Goal: Task Accomplishment & Management: Manage account settings

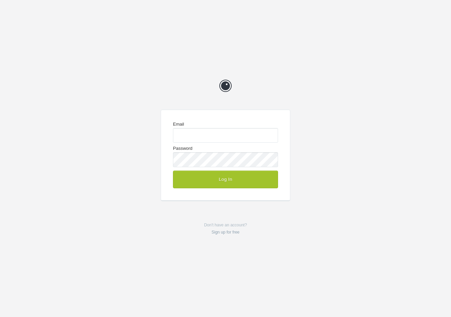
click at [0, 317] on com-1password-button at bounding box center [0, 317] width 0 height 0
type input "enquiries@jeremyhickman.co.uk"
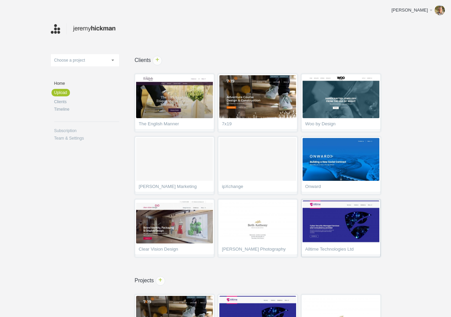
click at [345, 222] on img at bounding box center [340, 222] width 77 height 43
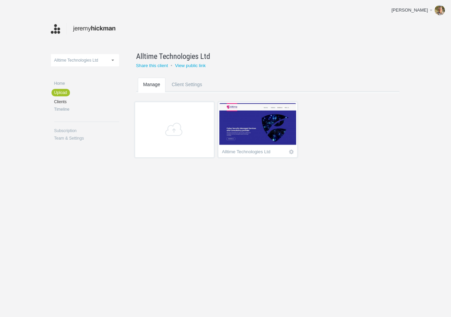
click at [263, 139] on img at bounding box center [257, 124] width 77 height 43
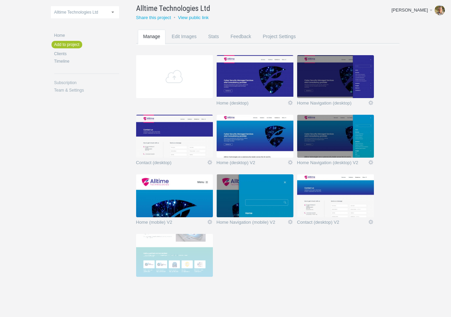
scroll to position [57, 0]
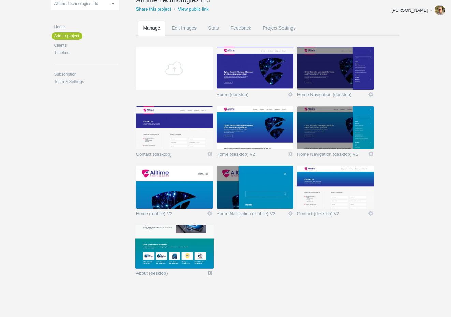
click at [209, 271] on link "Edit" at bounding box center [210, 273] width 6 height 6
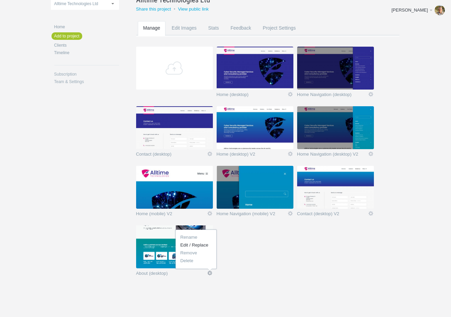
click at [203, 245] on link "Edit / Replace" at bounding box center [196, 245] width 41 height 8
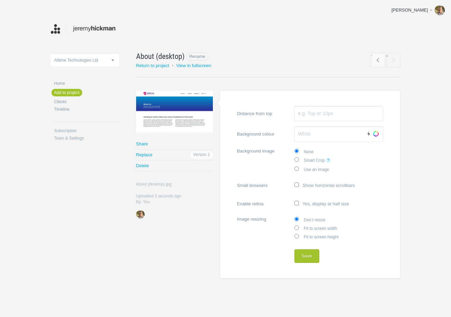
click at [186, 57] on link "About (desktop) Rename" at bounding box center [261, 56] width 251 height 11
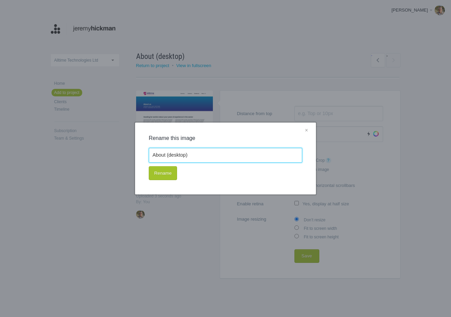
click at [190, 156] on input "About (desktop)" at bounding box center [225, 155] width 153 height 15
type input "About (desktop) v1"
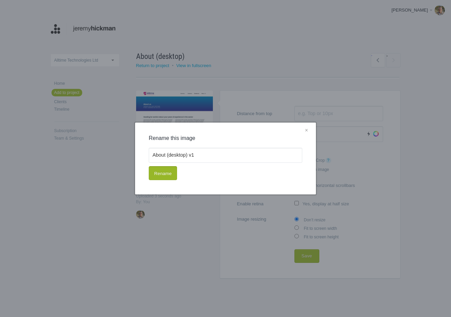
click at [165, 173] on button "Rename" at bounding box center [163, 173] width 28 height 14
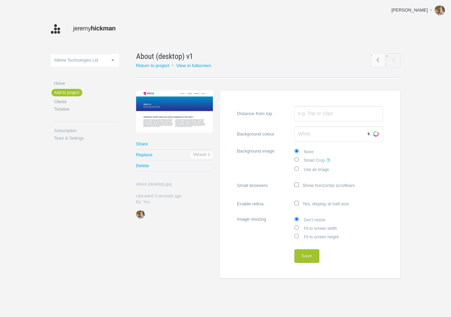
click at [314, 206] on label "Enable retina Yes, display at half size" at bounding box center [310, 203] width 146 height 13
click at [299, 206] on input "Enable retina Yes, display at half size" at bounding box center [296, 203] width 4 height 4
click at [314, 206] on label "Enable retina Yes, display at half size" at bounding box center [310, 203] width 146 height 13
click at [299, 206] on input "Enable retina Yes, display at half size" at bounding box center [296, 203] width 4 height 4
checkbox input "false"
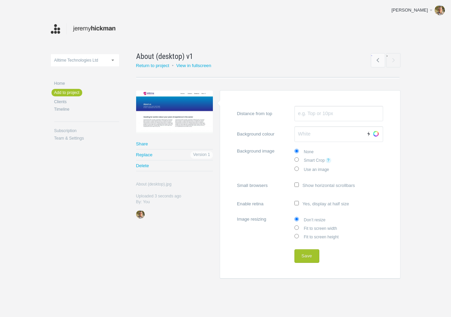
click at [313, 229] on label "Fit to screen width" at bounding box center [338, 228] width 89 height 9
click at [299, 229] on input "Fit to screen width" at bounding box center [296, 228] width 4 height 4
radio input "true"
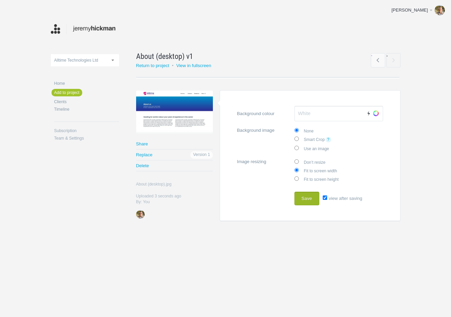
click at [306, 200] on button "Save" at bounding box center [306, 199] width 25 height 14
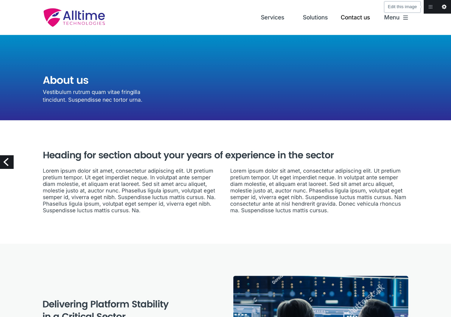
click at [443, 5] on link "Edit this image" at bounding box center [444, 7] width 14 height 14
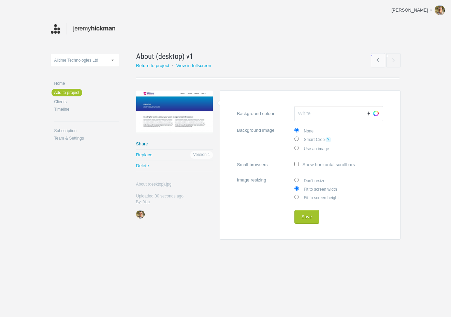
click at [145, 141] on link "Share" at bounding box center [174, 144] width 77 height 11
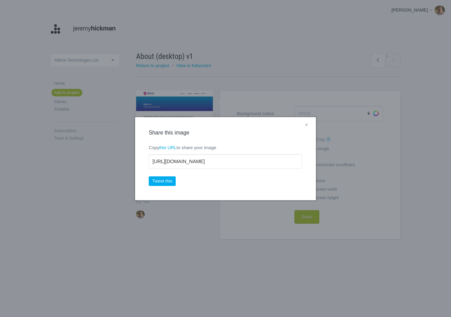
click at [308, 123] on link "×" at bounding box center [306, 125] width 9 height 9
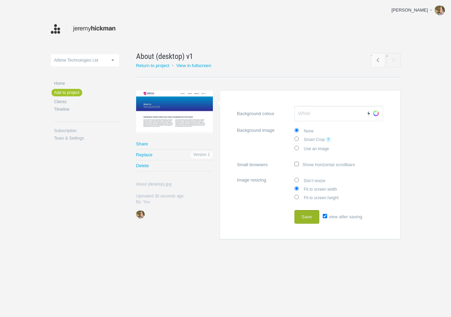
click at [306, 213] on button "Save" at bounding box center [306, 217] width 25 height 14
